Goal: Find specific page/section: Find specific page/section

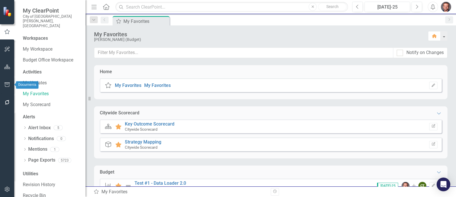
click at [9, 83] on icon "button" at bounding box center [7, 84] width 5 height 5
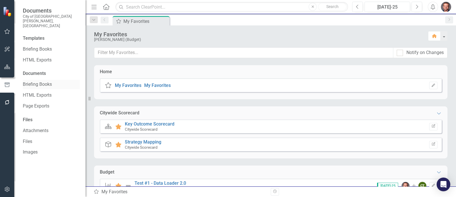
click at [40, 81] on link "Briefing Books" at bounding box center [51, 84] width 57 height 7
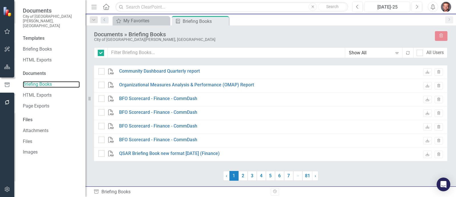
checkbox input "false"
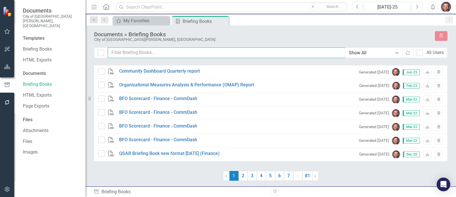
click at [141, 53] on input "text" at bounding box center [227, 52] width 238 height 11
type input "hr"
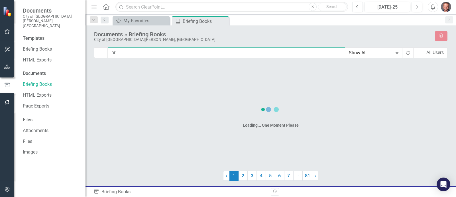
checkbox input "false"
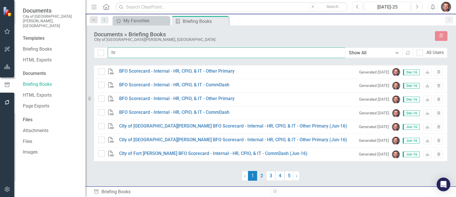
type input "hr"
click at [262, 178] on link "2" at bounding box center [261, 176] width 9 height 10
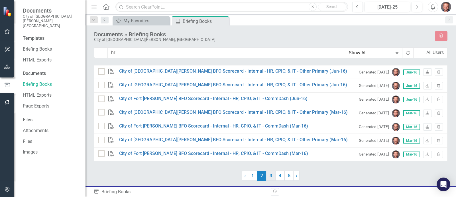
click at [269, 177] on link "3" at bounding box center [270, 176] width 9 height 10
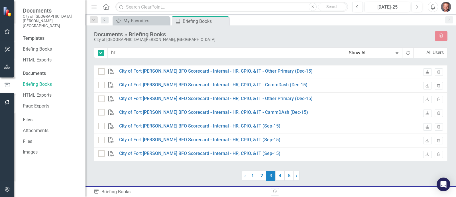
checkbox input "false"
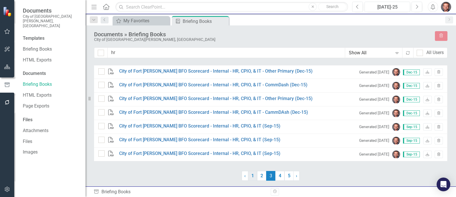
click at [254, 177] on link "1" at bounding box center [252, 176] width 9 height 10
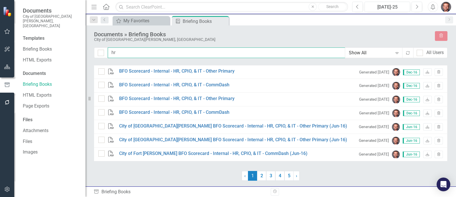
click at [125, 51] on input "hr" at bounding box center [227, 52] width 238 height 11
type input "hr briefing books"
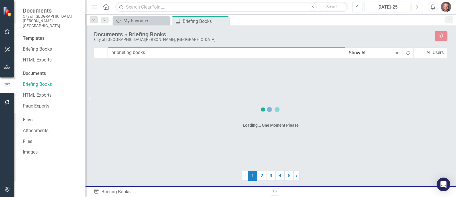
checkbox input "false"
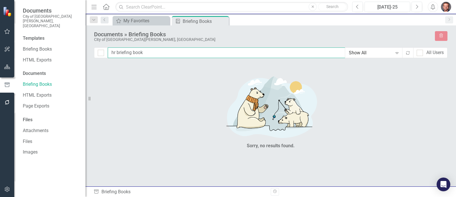
type input "hr briefing book"
click at [357, 52] on div "Show All" at bounding box center [371, 53] width 44 height 7
drag, startPoint x: 155, startPoint y: 53, endPoint x: 109, endPoint y: 53, distance: 46.8
click at [109, 53] on input "hr briefing book" at bounding box center [227, 52] width 238 height 11
click at [118, 86] on div "Sorry, no results found." at bounding box center [271, 111] width 354 height 93
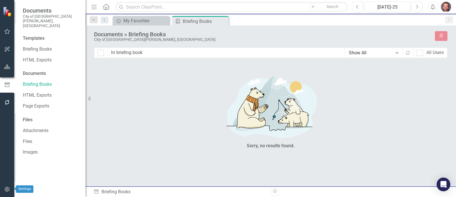
click at [7, 185] on button "button" at bounding box center [7, 189] width 13 height 12
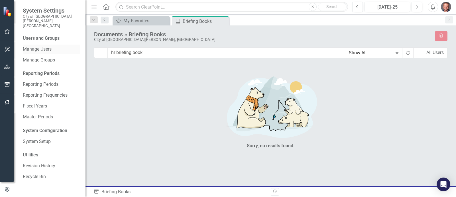
click at [44, 46] on link "Manage Users" at bounding box center [51, 49] width 57 height 7
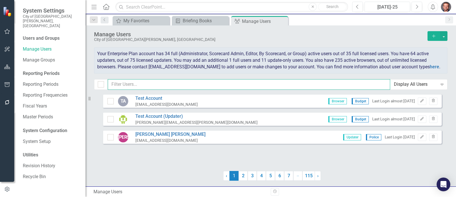
click at [131, 85] on input "text" at bounding box center [249, 84] width 283 height 11
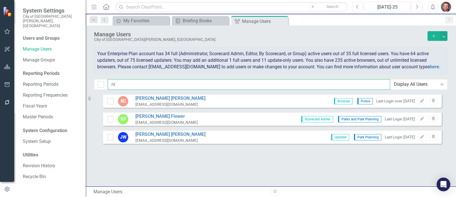
type input "n"
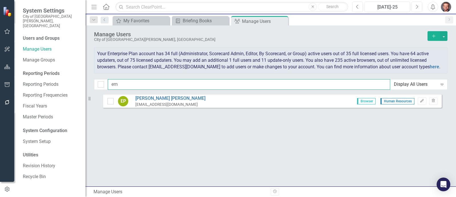
type input "e"
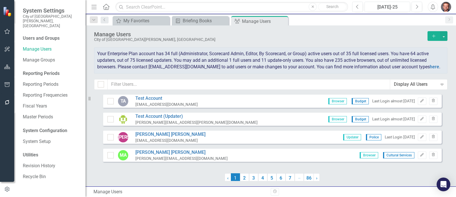
click at [128, 59] on span "Your Enterprise Plan account has 34 full (Administrator, Scorecard Admin, Edito…" at bounding box center [268, 60] width 343 height 19
click at [7, 47] on icon "button" at bounding box center [7, 49] width 6 height 5
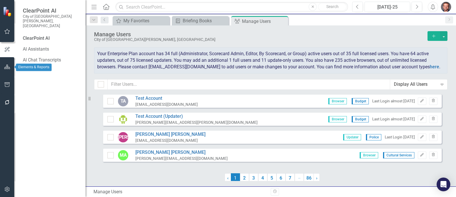
click at [7, 66] on icon "button" at bounding box center [7, 66] width 6 height 5
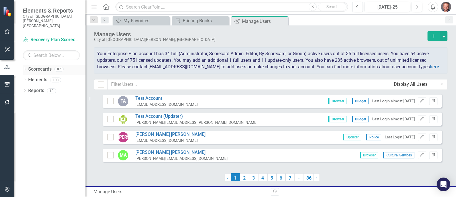
click at [43, 66] on link "Scorecards" at bounding box center [39, 69] width 23 height 7
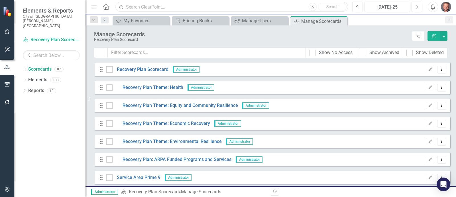
click at [147, 6] on input "text" at bounding box center [232, 7] width 233 height 10
type input "C"
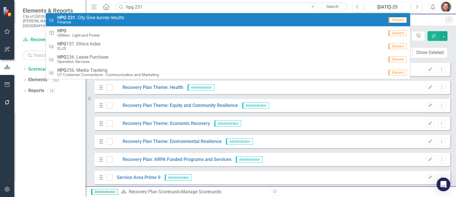
click at [117, 19] on span "HPG 231 . City Give survey results" at bounding box center [90, 17] width 67 height 5
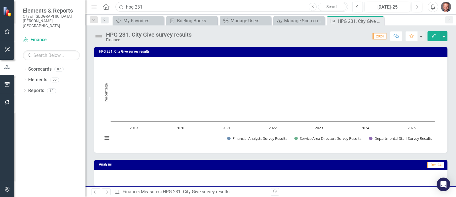
click at [157, 4] on input "hpg 231" at bounding box center [232, 7] width 233 height 10
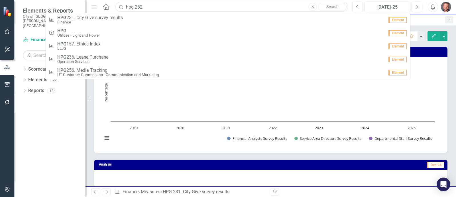
type input "hpg 232"
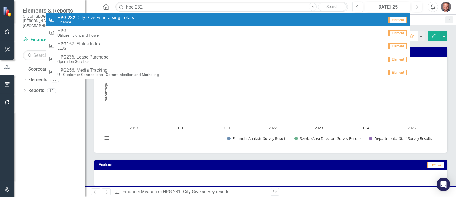
click at [87, 19] on span "HPG 232 . City Give Fundraising Totals" at bounding box center [95, 17] width 77 height 5
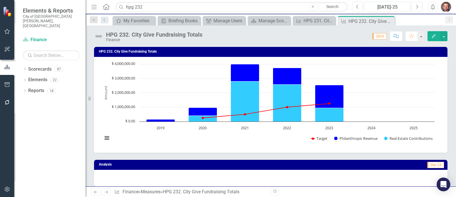
click at [446, 7] on img "button" at bounding box center [446, 7] width 10 height 10
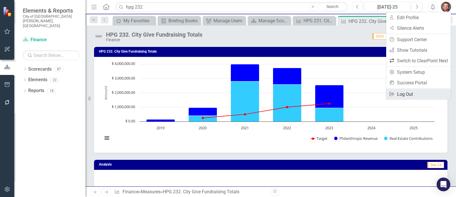
click at [405, 96] on link "Logout Log Out" at bounding box center [418, 94] width 65 height 11
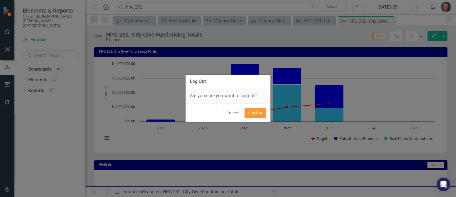
click at [255, 114] on button "Log Out" at bounding box center [256, 113] width 22 height 10
